Goal: Browse casually: Explore the website without a specific task or goal

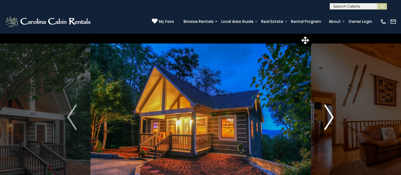
click at [330, 108] on img "Next" at bounding box center [329, 116] width 10 height 25
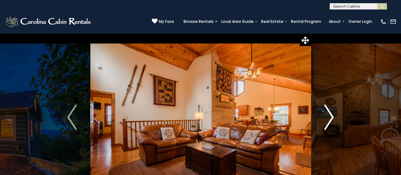
click at [330, 108] on img "Next" at bounding box center [329, 116] width 10 height 25
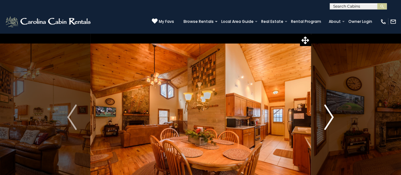
click at [330, 108] on img "Next" at bounding box center [329, 116] width 10 height 25
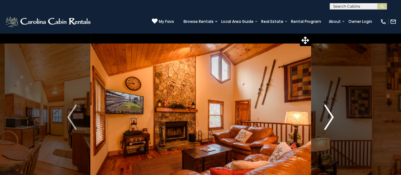
click at [330, 108] on img "Next" at bounding box center [329, 116] width 10 height 25
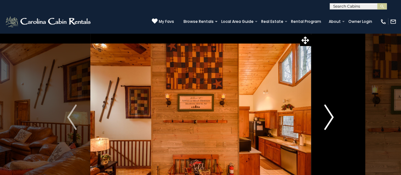
click at [330, 108] on img "Next" at bounding box center [329, 116] width 10 height 25
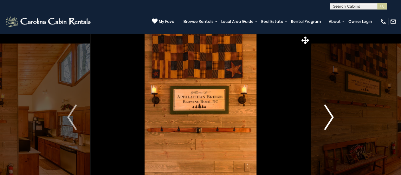
click at [330, 108] on img "Next" at bounding box center [329, 116] width 10 height 25
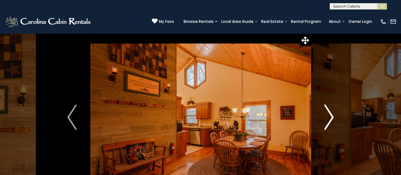
click at [330, 108] on img "Next" at bounding box center [329, 116] width 10 height 25
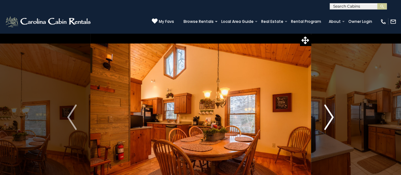
click at [330, 108] on img "Next" at bounding box center [329, 116] width 10 height 25
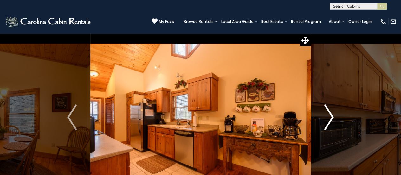
click at [330, 108] on img "Next" at bounding box center [329, 116] width 10 height 25
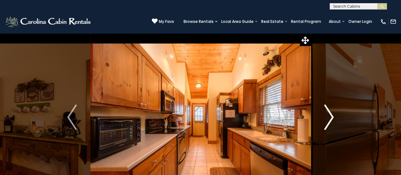
click at [330, 108] on img "Next" at bounding box center [329, 116] width 10 height 25
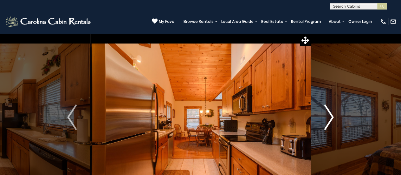
click at [330, 108] on img "Next" at bounding box center [329, 116] width 10 height 25
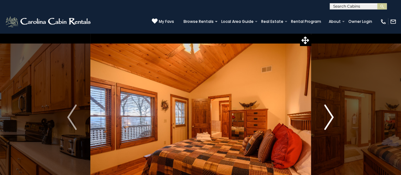
click at [330, 108] on img "Next" at bounding box center [329, 116] width 10 height 25
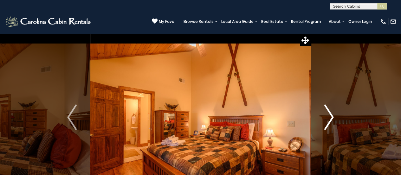
click at [330, 108] on img "Next" at bounding box center [329, 116] width 10 height 25
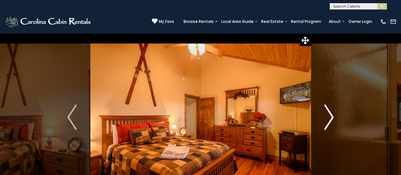
click at [330, 108] on img "Next" at bounding box center [329, 116] width 10 height 25
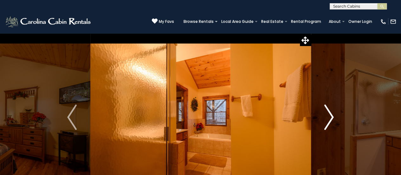
click at [330, 108] on img "Next" at bounding box center [329, 116] width 10 height 25
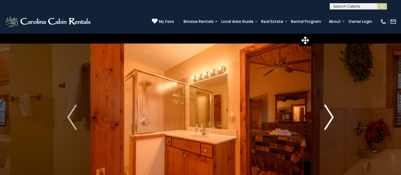
click at [330, 108] on img "Next" at bounding box center [329, 116] width 10 height 25
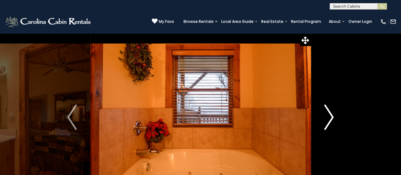
click at [330, 108] on img "Next" at bounding box center [329, 116] width 10 height 25
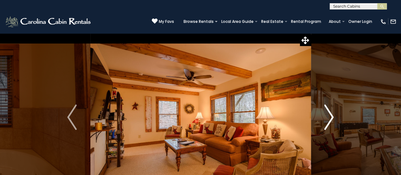
click at [330, 108] on img "Next" at bounding box center [329, 116] width 10 height 25
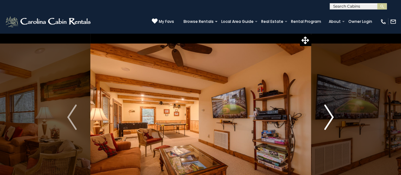
click at [329, 107] on img "Next" at bounding box center [329, 116] width 10 height 25
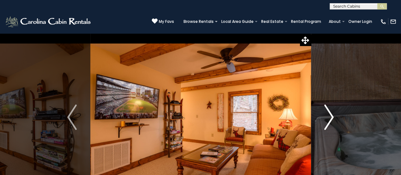
click at [329, 107] on img "Next" at bounding box center [329, 116] width 10 height 25
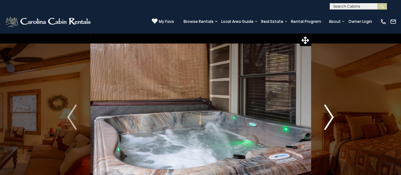
click at [329, 107] on img "Next" at bounding box center [329, 116] width 10 height 25
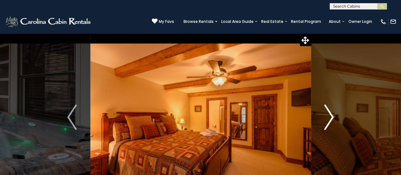
drag, startPoint x: 329, startPoint y: 107, endPoint x: 327, endPoint y: 110, distance: 4.0
click at [327, 110] on img "Next" at bounding box center [329, 116] width 10 height 25
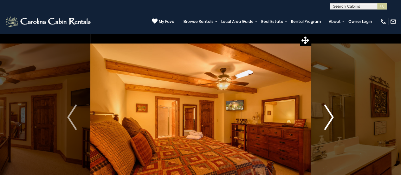
click at [327, 110] on img "Next" at bounding box center [329, 116] width 10 height 25
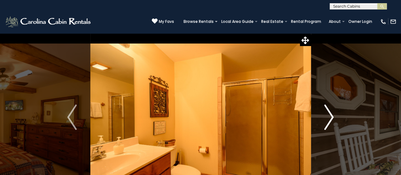
click at [327, 110] on img "Next" at bounding box center [329, 116] width 10 height 25
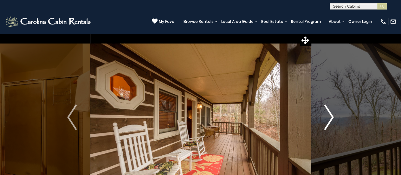
click at [327, 110] on img "Next" at bounding box center [329, 116] width 10 height 25
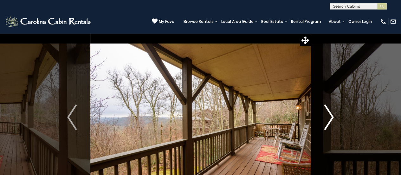
drag, startPoint x: 327, startPoint y: 110, endPoint x: 327, endPoint y: 119, distance: 9.5
click at [327, 119] on img "Next" at bounding box center [329, 116] width 10 height 25
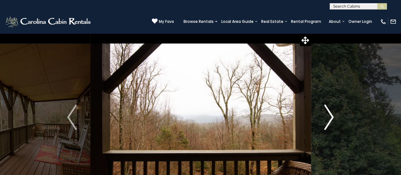
click at [327, 119] on img "Next" at bounding box center [329, 116] width 10 height 25
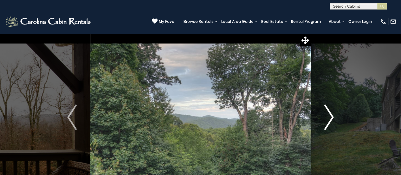
click at [327, 119] on img "Next" at bounding box center [329, 116] width 10 height 25
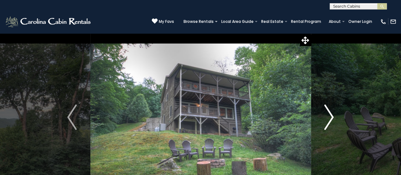
click at [327, 119] on img "Next" at bounding box center [329, 116] width 10 height 25
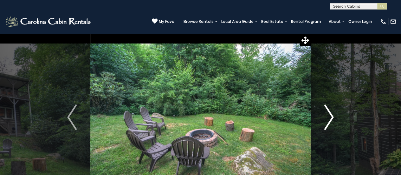
click at [327, 119] on img "Next" at bounding box center [329, 116] width 10 height 25
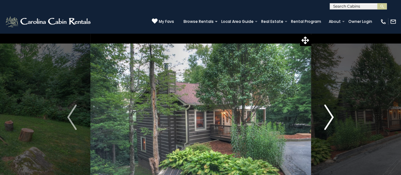
click at [327, 119] on img "Next" at bounding box center [329, 116] width 10 height 25
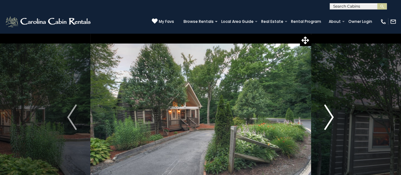
click at [327, 119] on img "Next" at bounding box center [329, 116] width 10 height 25
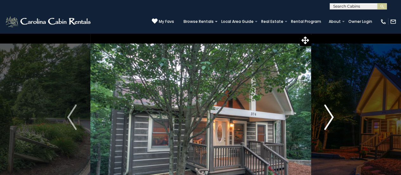
click at [327, 119] on img "Next" at bounding box center [329, 116] width 10 height 25
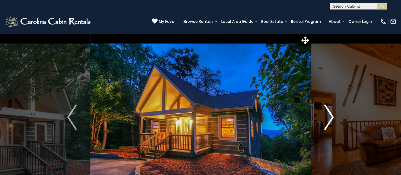
click at [327, 119] on img "Next" at bounding box center [329, 116] width 10 height 25
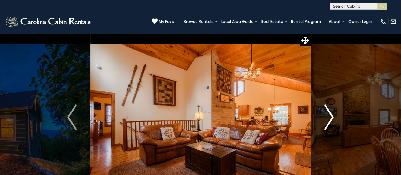
click at [327, 119] on img "Next" at bounding box center [329, 116] width 10 height 25
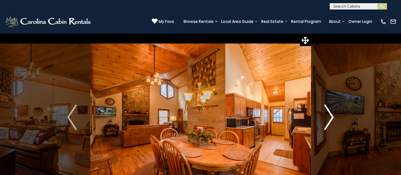
click at [327, 119] on img "Next" at bounding box center [329, 116] width 10 height 25
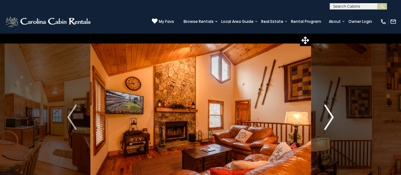
click at [327, 113] on img "Next" at bounding box center [329, 116] width 10 height 25
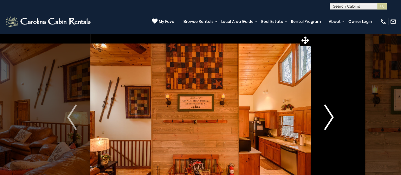
click at [327, 113] on img "Next" at bounding box center [329, 116] width 10 height 25
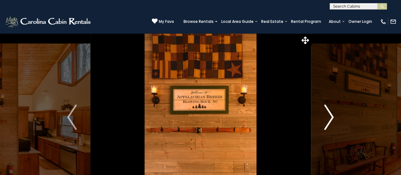
click at [327, 113] on img "Next" at bounding box center [329, 116] width 10 height 25
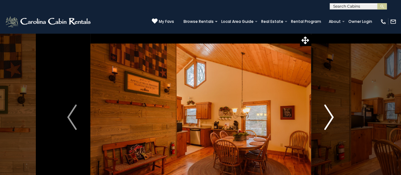
click at [327, 113] on img "Next" at bounding box center [329, 116] width 10 height 25
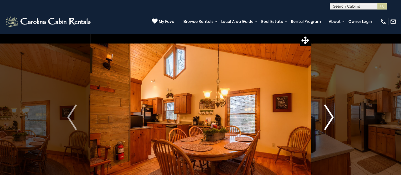
click at [327, 113] on img "Next" at bounding box center [329, 116] width 10 height 25
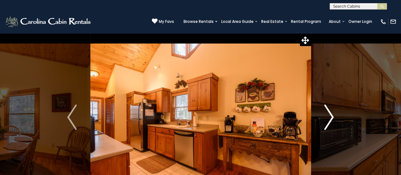
click at [327, 113] on img "Next" at bounding box center [329, 116] width 10 height 25
